Goal: Navigation & Orientation: Find specific page/section

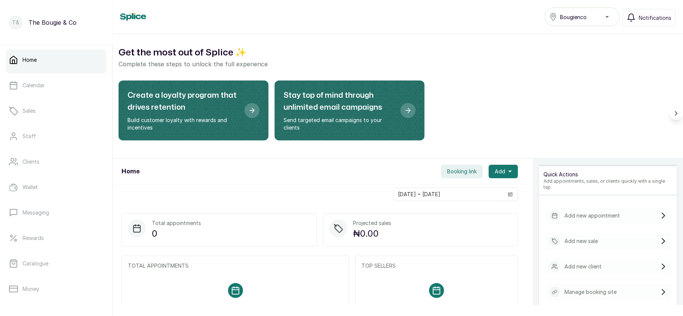
scroll to position [108, 0]
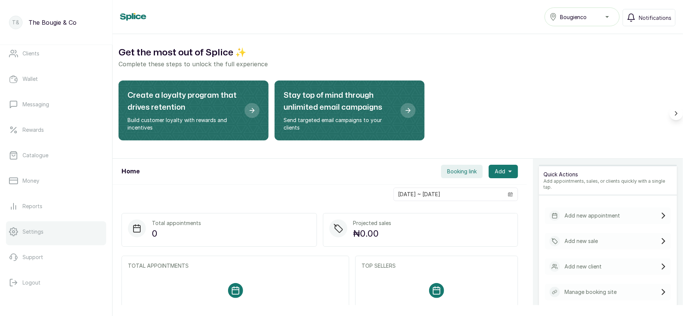
click at [43, 230] on link "Settings" at bounding box center [56, 232] width 100 height 21
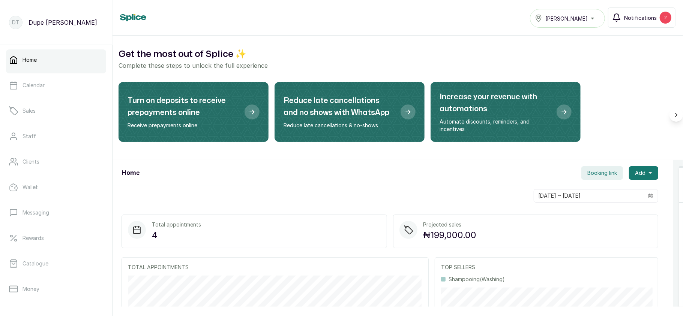
click at [645, 8] on button "Notifications 2" at bounding box center [641, 17] width 67 height 20
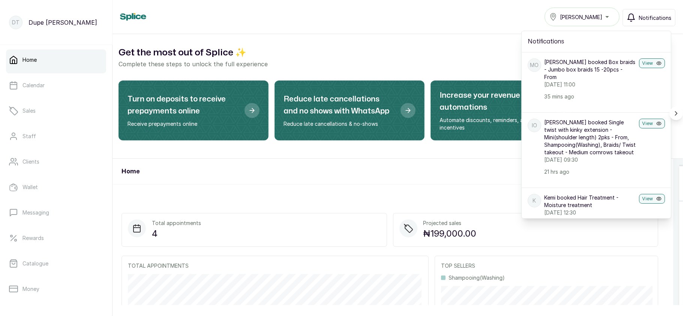
click at [653, 16] on span "Notifications" at bounding box center [654, 18] width 33 height 8
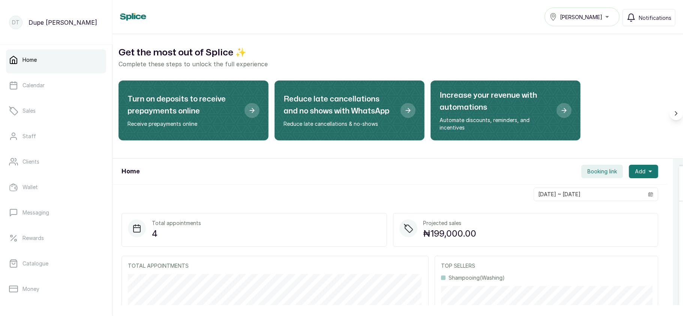
click at [577, 9] on button "Tasala Ikoyi" at bounding box center [581, 16] width 75 height 19
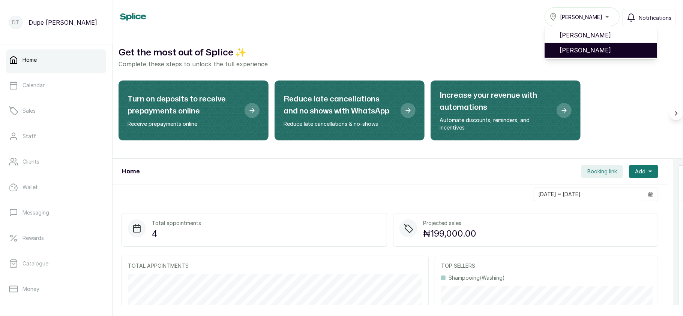
click at [577, 46] on span "[PERSON_NAME]" at bounding box center [604, 50] width 91 height 9
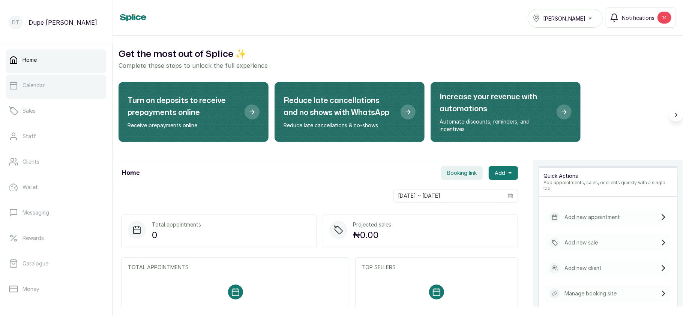
click at [56, 83] on link "Calendar" at bounding box center [56, 85] width 100 height 21
